Goal: Information Seeking & Learning: Learn about a topic

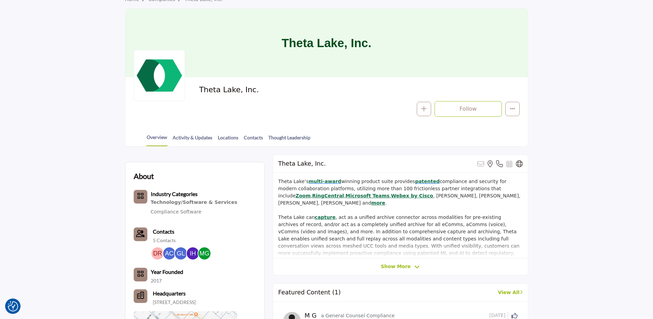
scroll to position [56, 0]
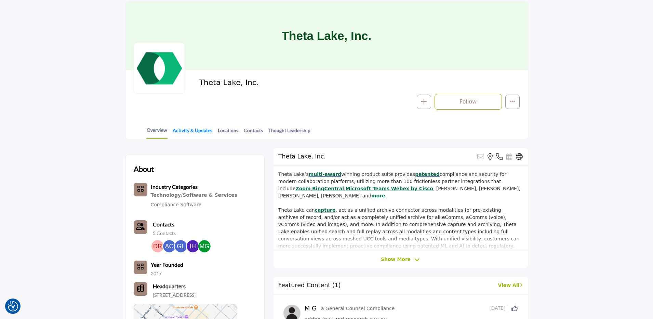
click at [188, 131] on link "Activity & Updates" at bounding box center [192, 133] width 40 height 12
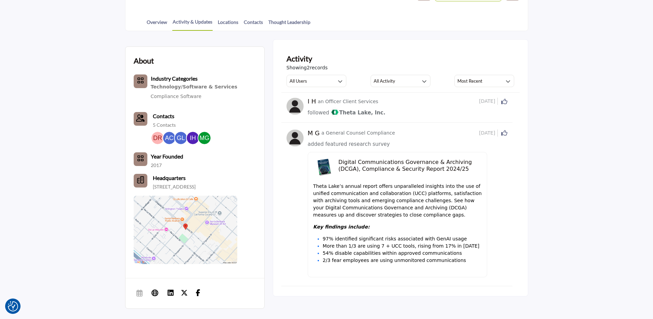
scroll to position [168, 0]
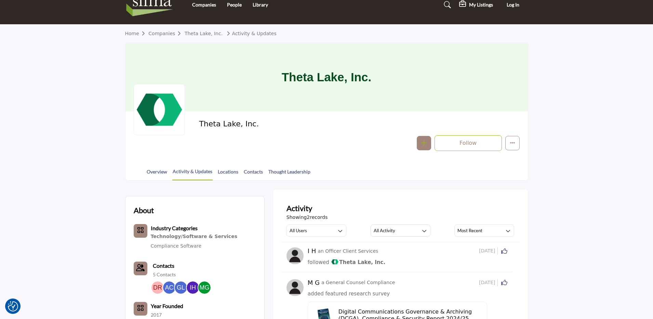
click at [419, 141] on button "button" at bounding box center [424, 143] width 14 height 14
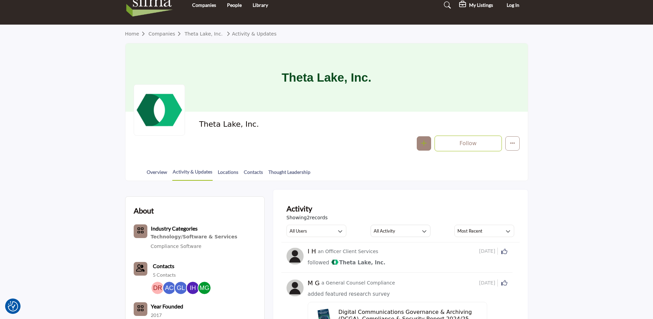
scroll to position [13, 0]
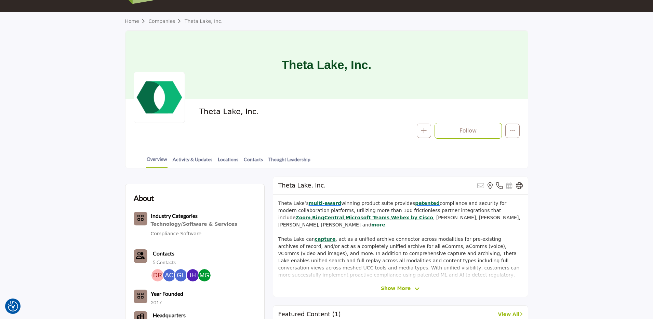
scroll to position [25, 0]
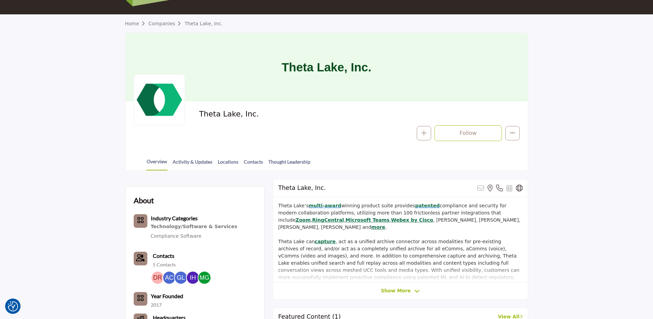
drag, startPoint x: 293, startPoint y: 161, endPoint x: 313, endPoint y: 164, distance: 20.0
click at [293, 161] on link "Thought Leadership" at bounding box center [289, 164] width 43 height 12
